Goal: Entertainment & Leisure: Consume media (video, audio)

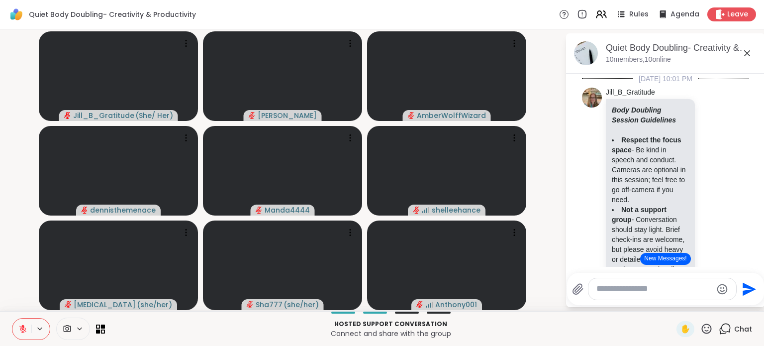
scroll to position [1122, 0]
